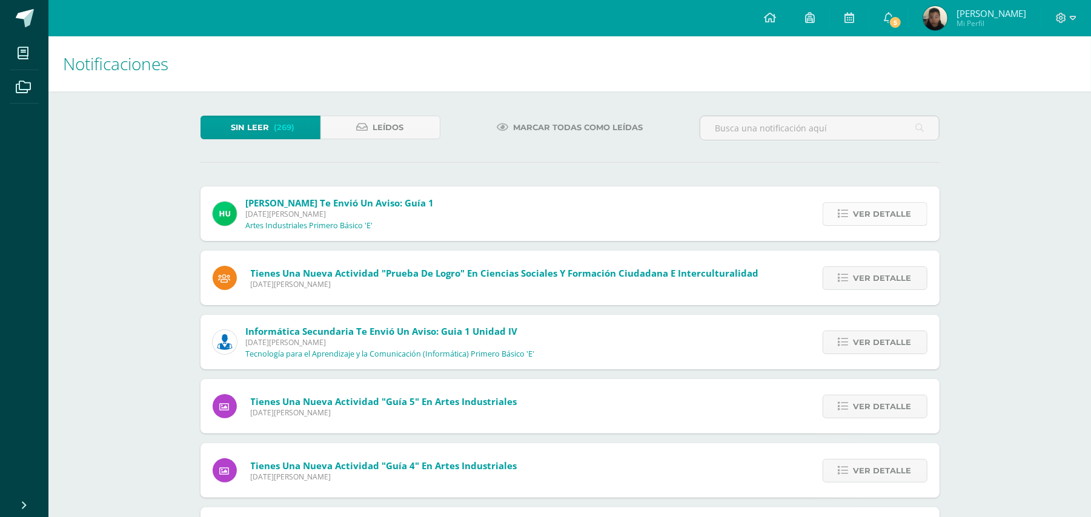
click at [872, 213] on span "Ver detalle" at bounding box center [882, 214] width 58 height 22
click at [858, 210] on span "Ver detalle" at bounding box center [882, 214] width 58 height 22
click at [853, 212] on span "Ver detalle" at bounding box center [882, 214] width 58 height 22
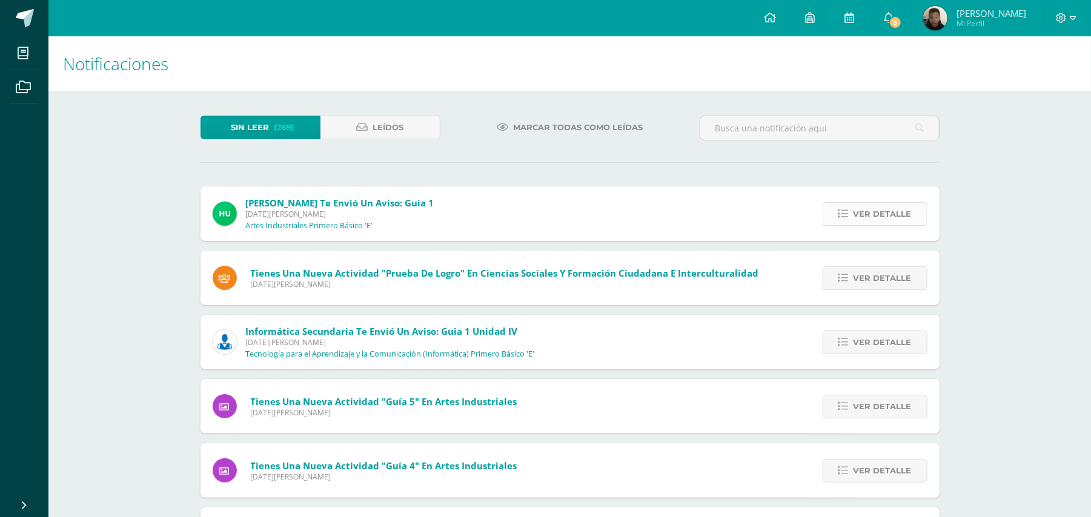
click at [853, 212] on span "Ver detalle" at bounding box center [882, 214] width 58 height 22
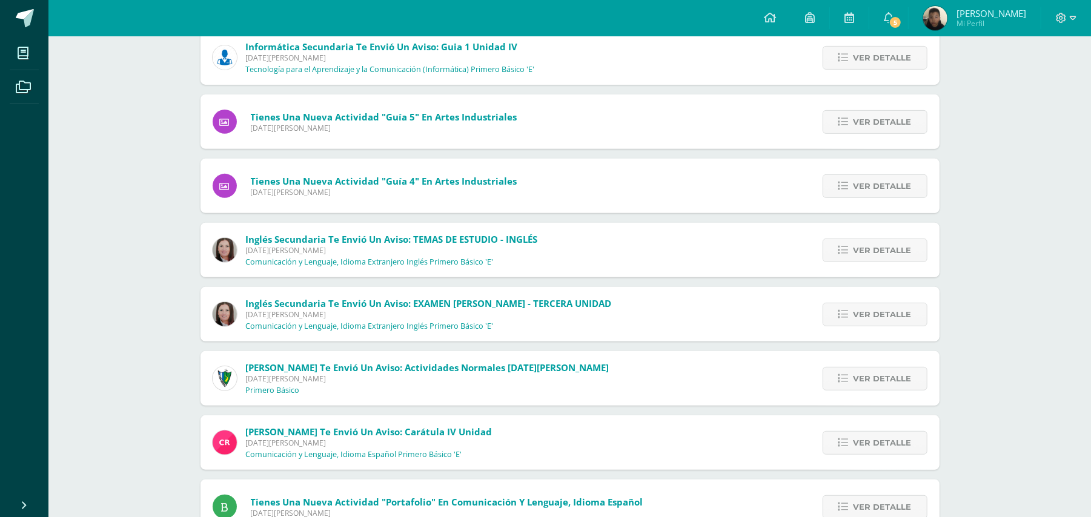
scroll to position [81, 0]
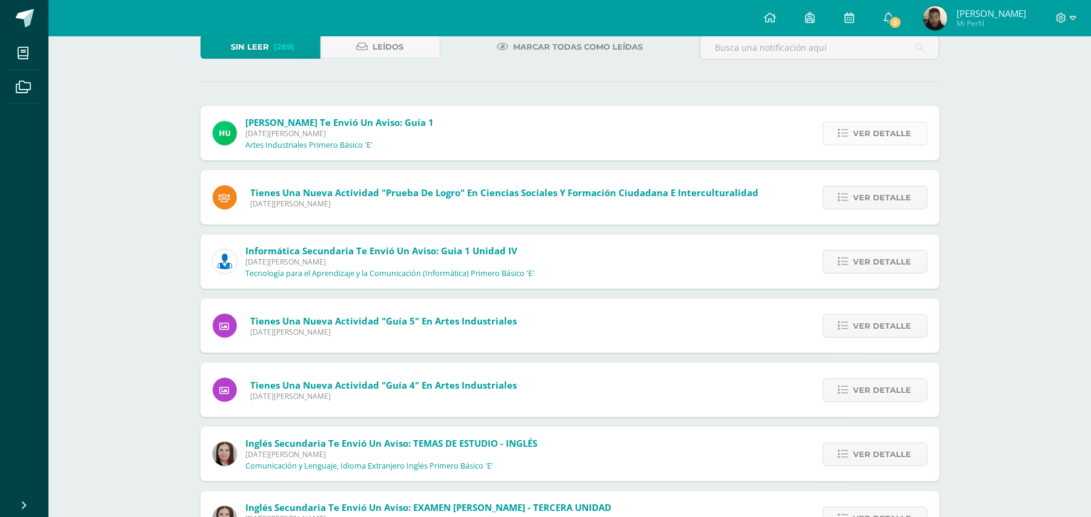
click at [875, 136] on span "Ver detalle" at bounding box center [882, 133] width 58 height 22
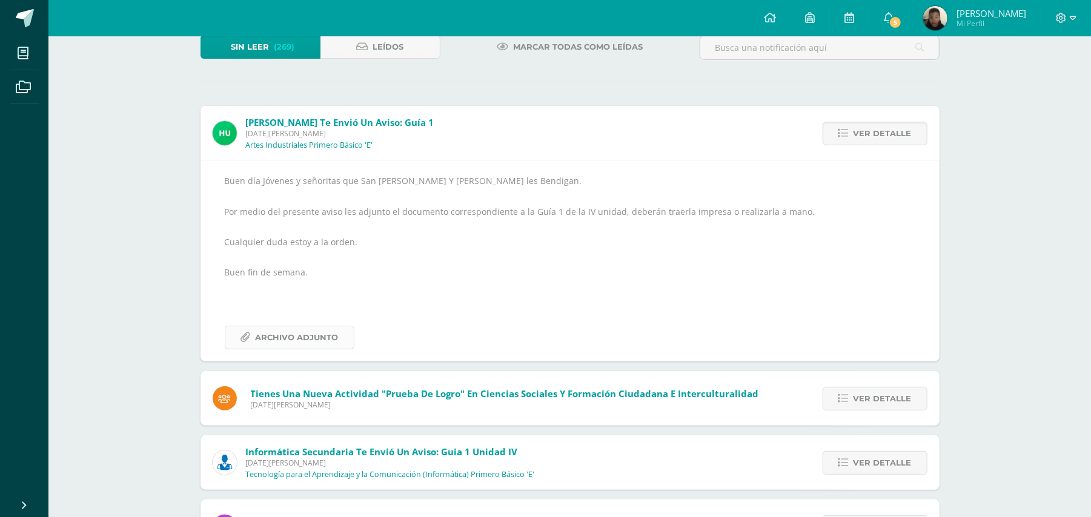
click at [286, 338] on span "Archivo Adjunto" at bounding box center [297, 337] width 83 height 22
click at [318, 335] on span "Archivo Adjunto" at bounding box center [297, 337] width 83 height 22
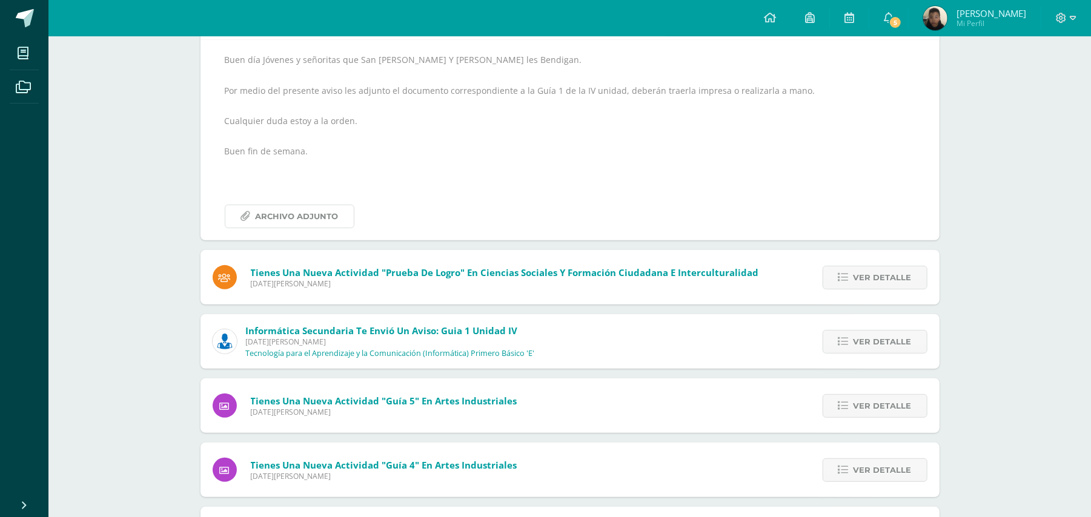
scroll to position [260, 0]
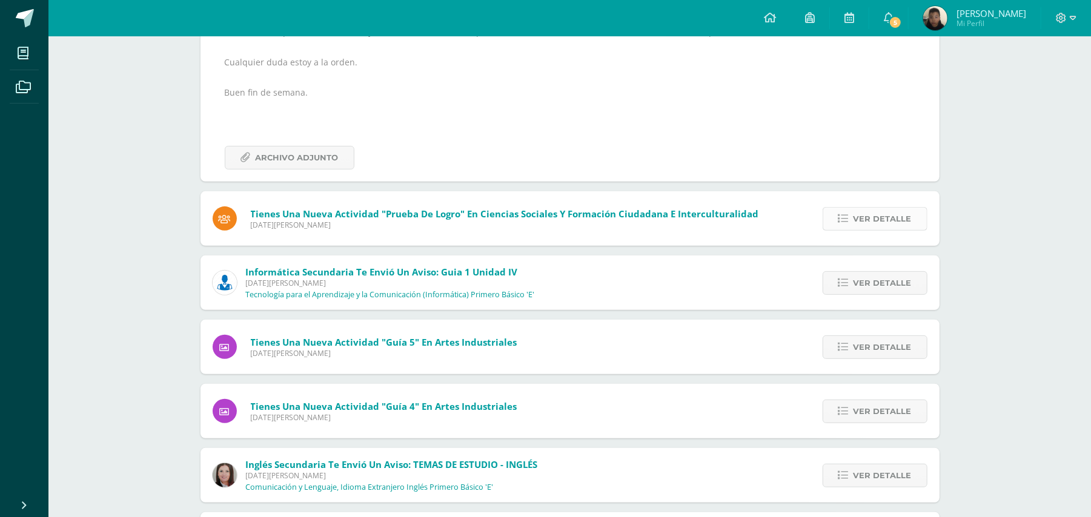
click at [910, 217] on span "Ver detalle" at bounding box center [882, 219] width 58 height 22
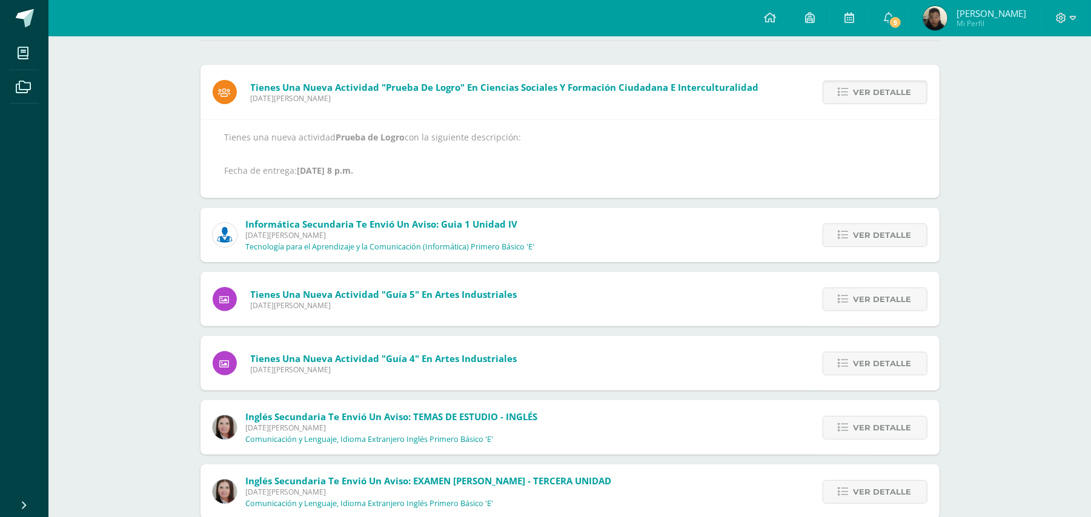
scroll to position [119, 0]
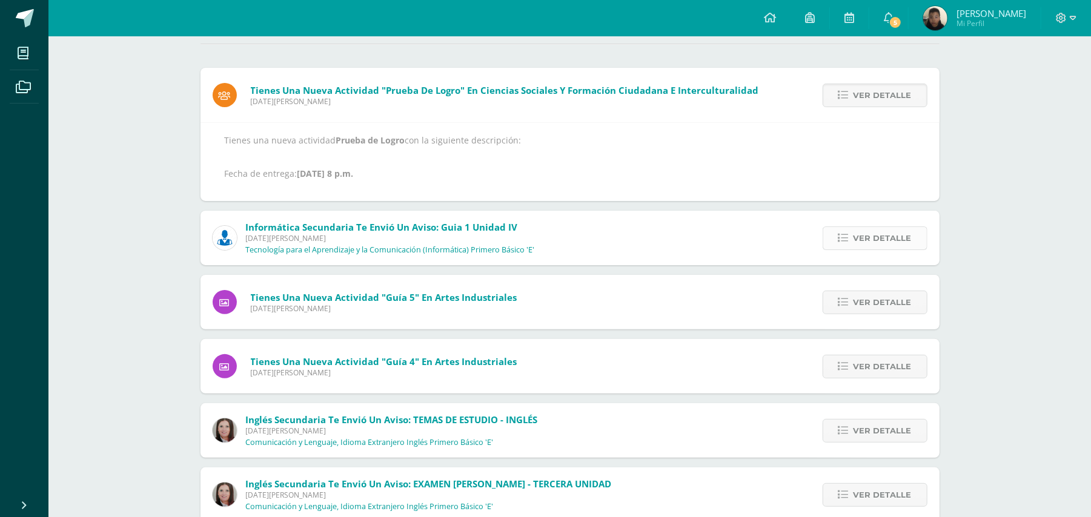
click at [849, 243] on link "Ver detalle" at bounding box center [874, 238] width 105 height 24
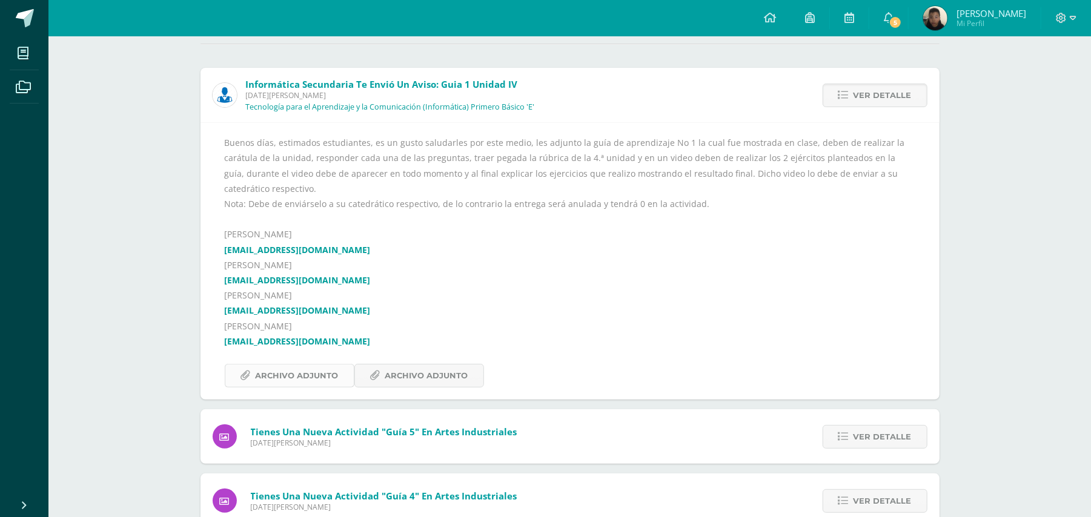
click at [332, 378] on span "Archivo Adjunto" at bounding box center [297, 376] width 83 height 22
click at [432, 379] on span "Archivo Adjunto" at bounding box center [426, 376] width 83 height 22
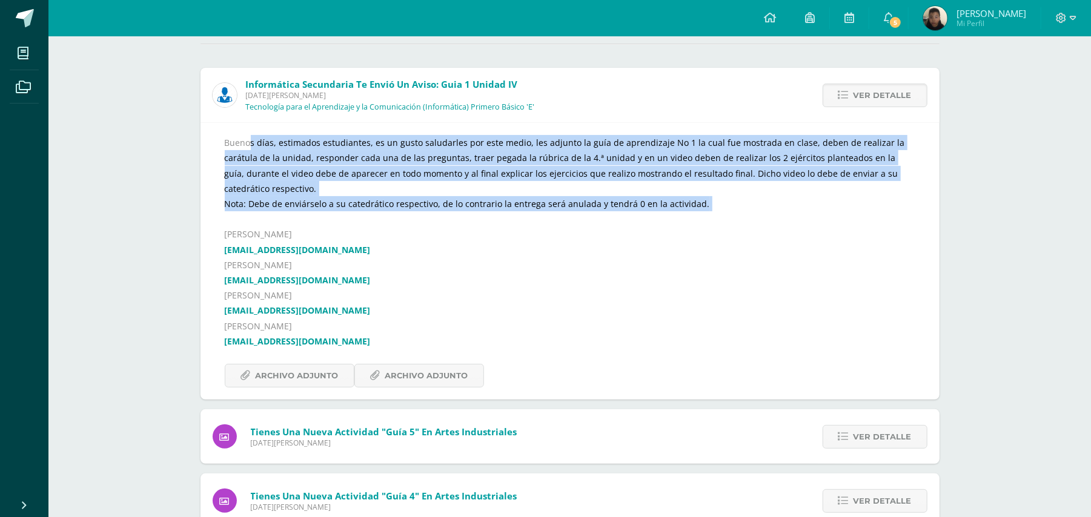
drag, startPoint x: 226, startPoint y: 136, endPoint x: 810, endPoint y: 221, distance: 589.9
click at [810, 221] on div "Buenos días, estimados estudiantes, es un gusto saludarles por este medio, les …" at bounding box center [570, 261] width 690 height 253
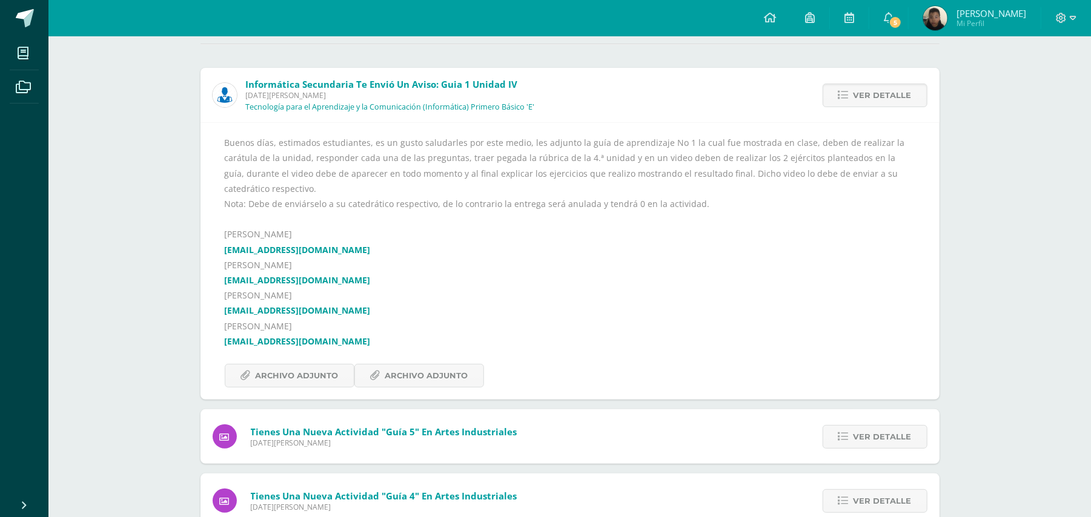
click at [810, 234] on div "Buenos días, estimados estudiantes, es un gusto saludarles por este medio, les …" at bounding box center [570, 261] width 690 height 253
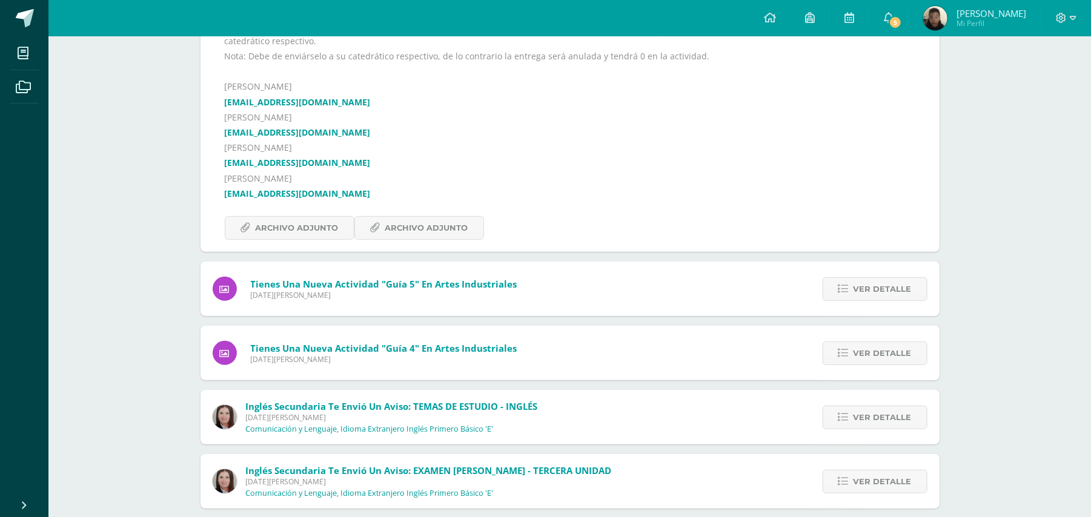
scroll to position [269, 0]
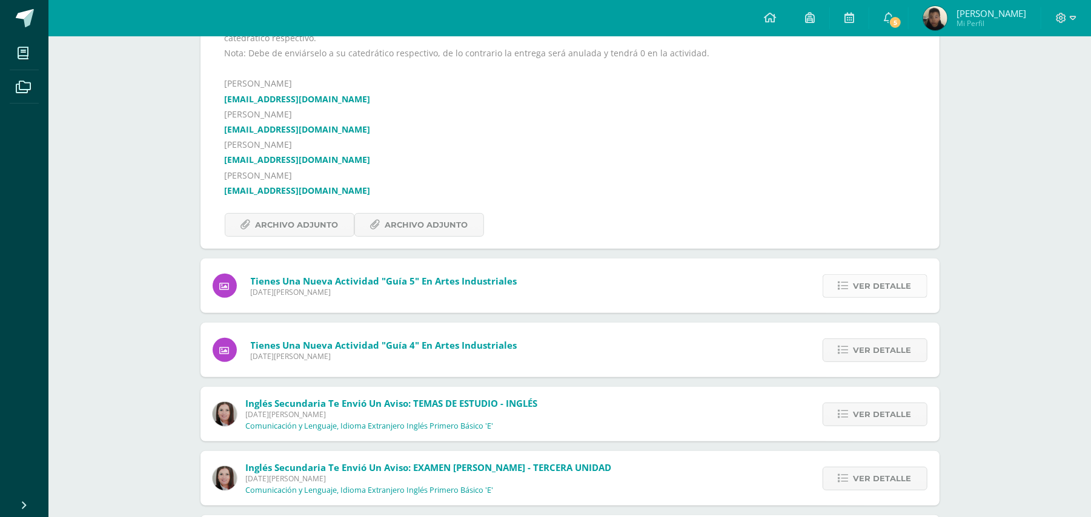
click at [897, 289] on span "Ver detalle" at bounding box center [882, 286] width 58 height 22
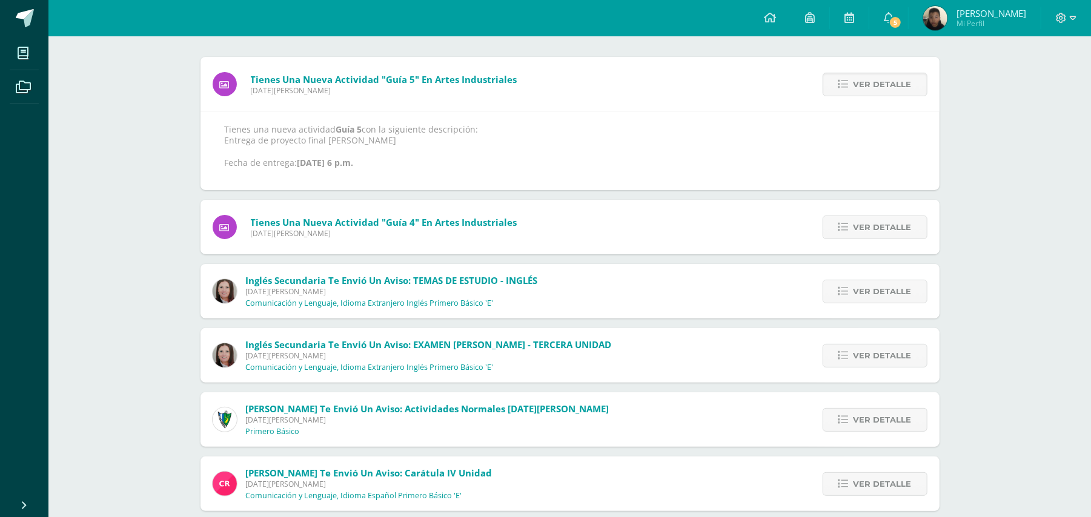
scroll to position [153, 0]
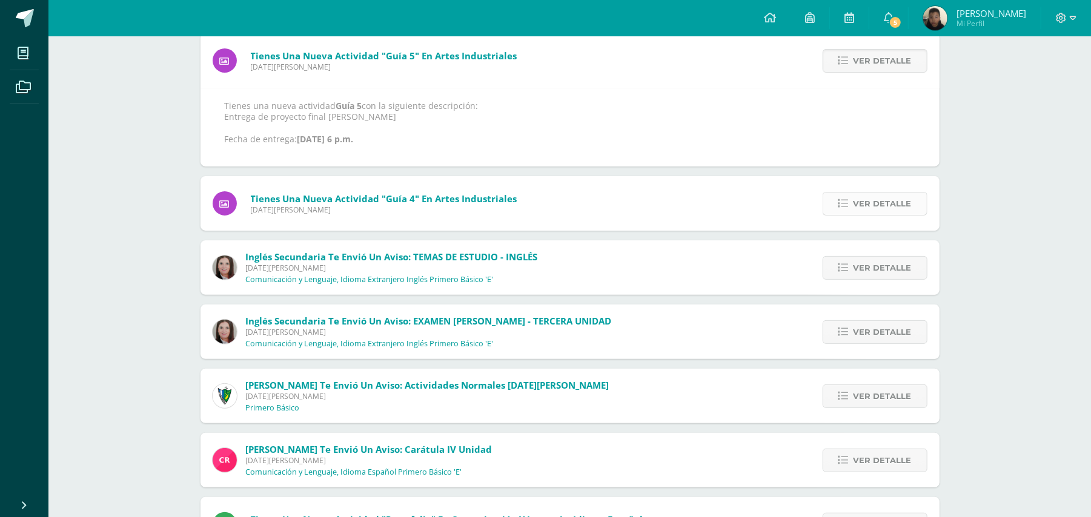
click at [883, 204] on span "Ver detalle" at bounding box center [882, 204] width 58 height 22
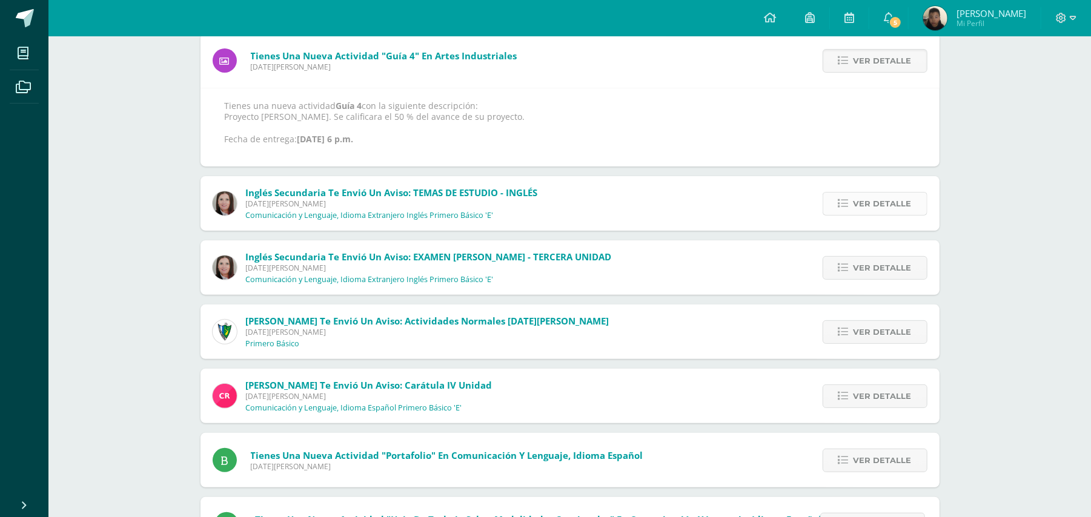
click at [875, 208] on span "Ver detalle" at bounding box center [882, 204] width 58 height 22
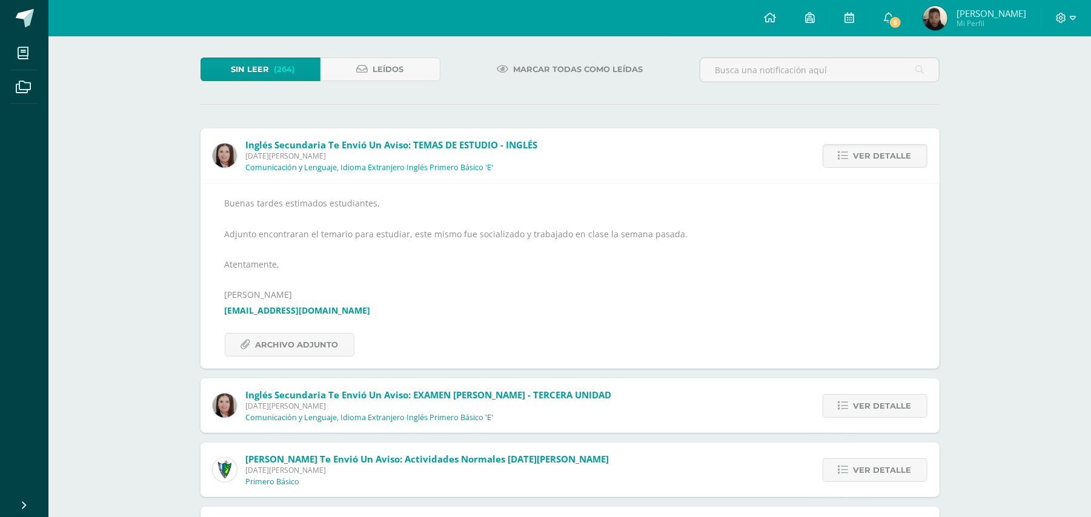
scroll to position [0, 0]
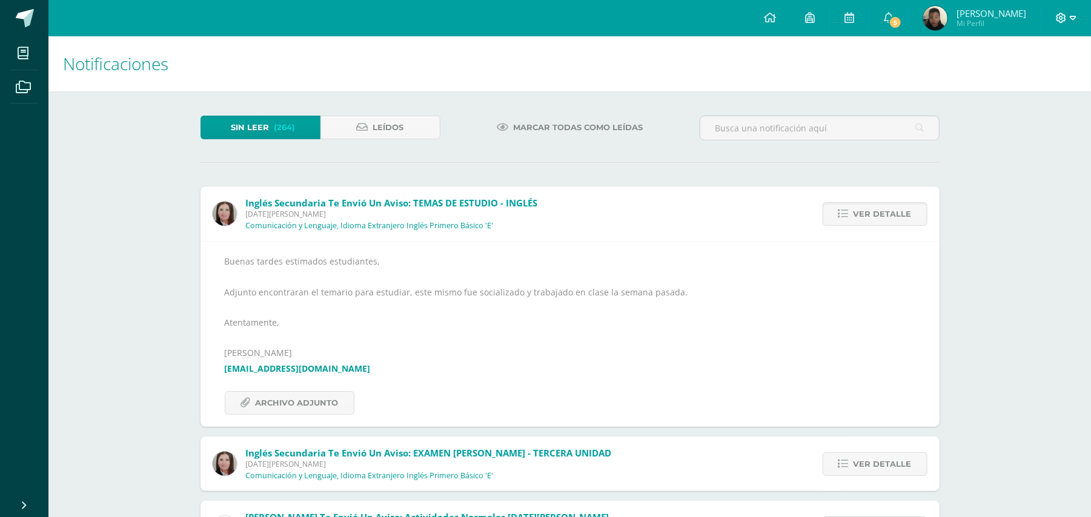
click at [1073, 15] on icon at bounding box center [1073, 18] width 7 height 11
click at [1016, 82] on span "Cerrar sesión" at bounding box center [1035, 83] width 55 height 12
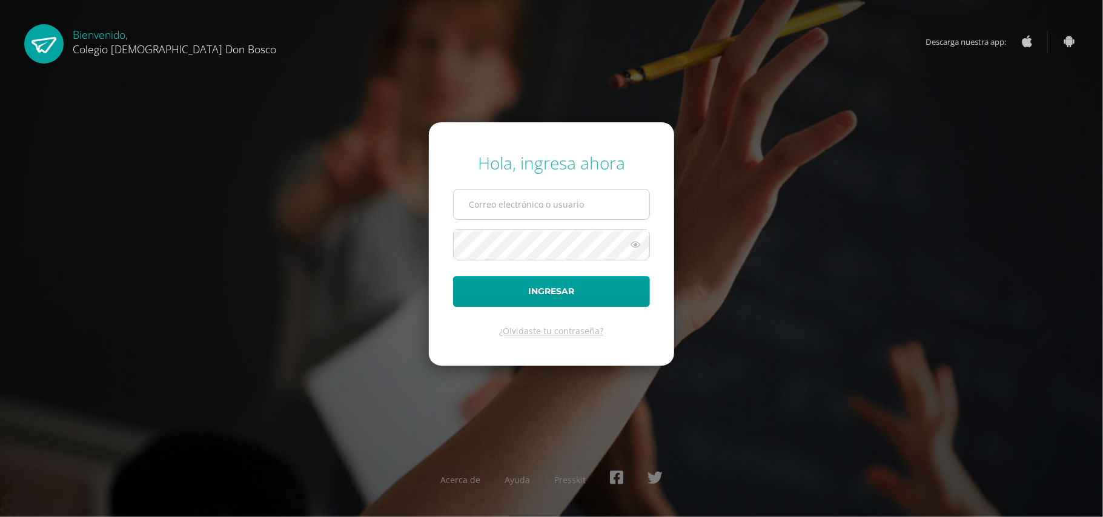
type input "d.barrios.prekinderdb@gmail.com"
click at [534, 208] on input "d.barrios.prekinderdb@gmail.com" at bounding box center [552, 205] width 196 height 30
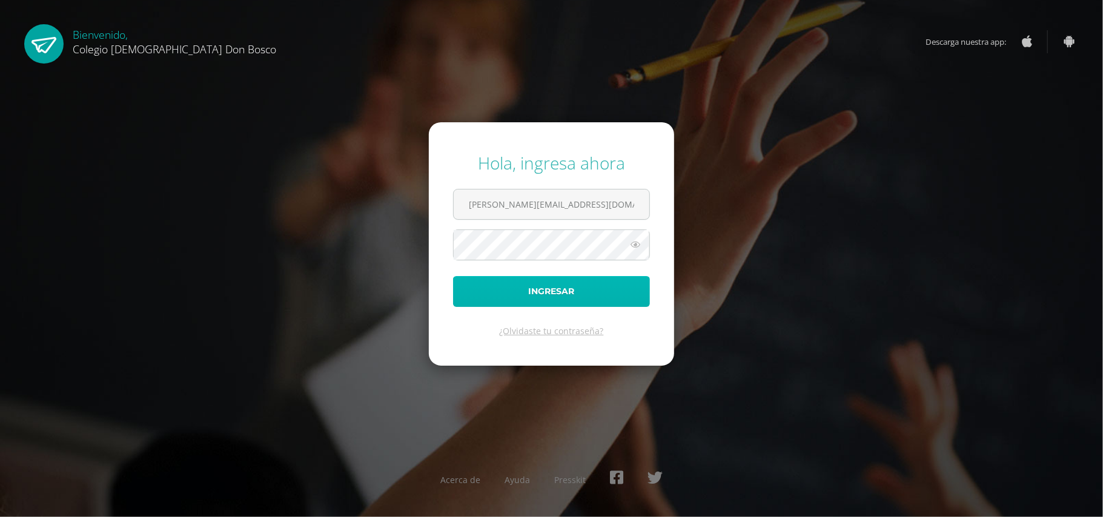
click at [552, 294] on button "Ingresar" at bounding box center [551, 291] width 197 height 31
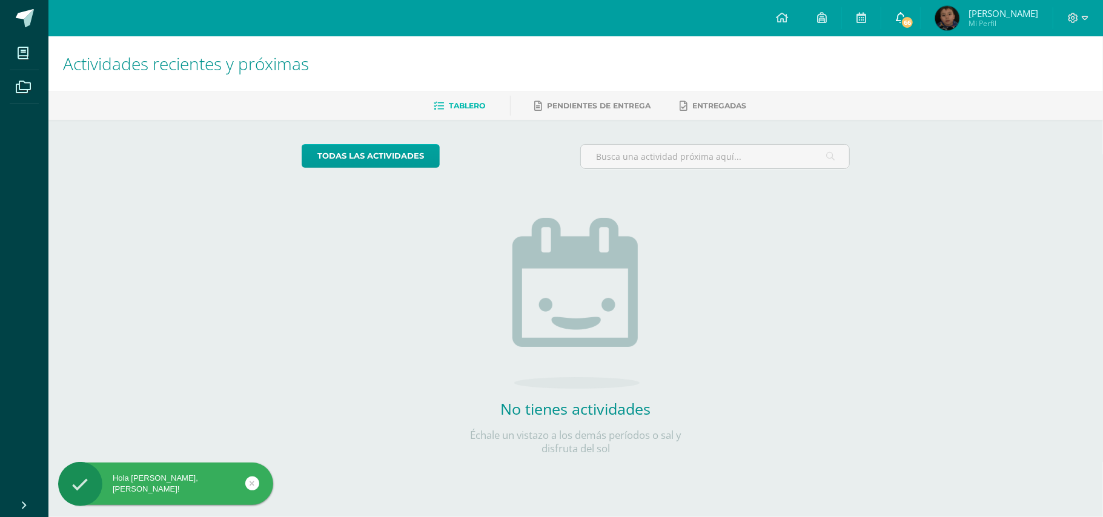
click at [900, 19] on icon at bounding box center [901, 17] width 10 height 11
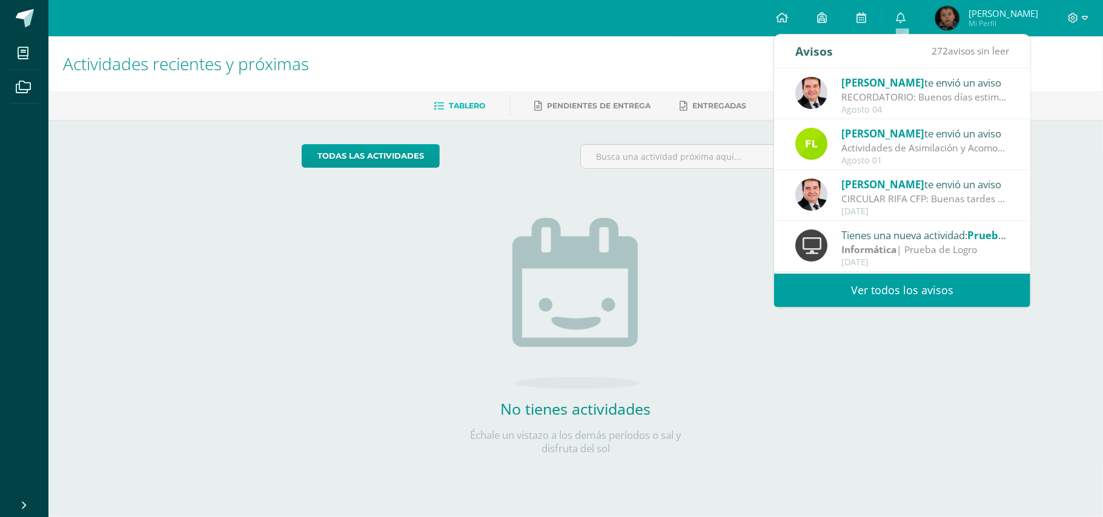
click at [890, 292] on link "Ver todos los avisos" at bounding box center [902, 290] width 256 height 33
